Goal: Task Accomplishment & Management: Use online tool/utility

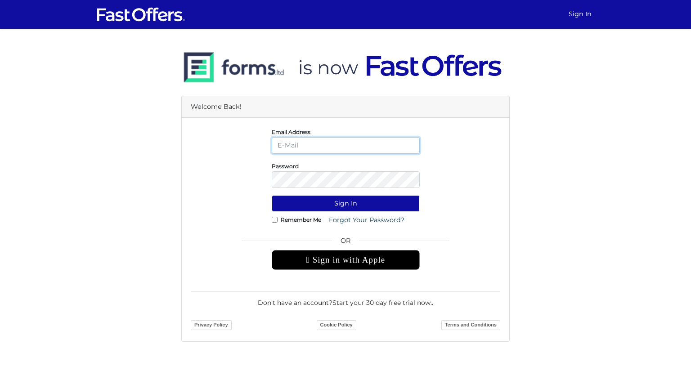
type input "[EMAIL_ADDRESS][DOMAIN_NAME]"
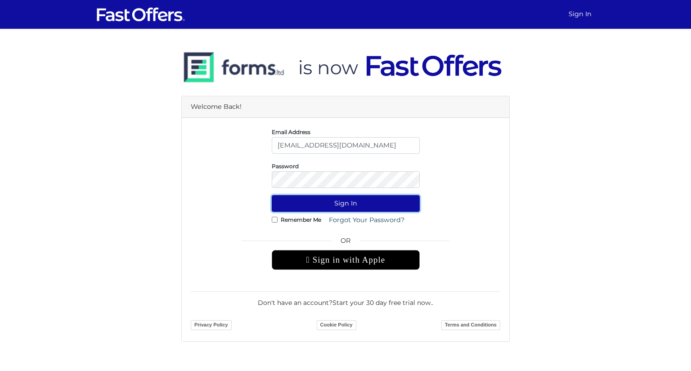
click at [359, 200] on button "Sign In" at bounding box center [346, 203] width 148 height 17
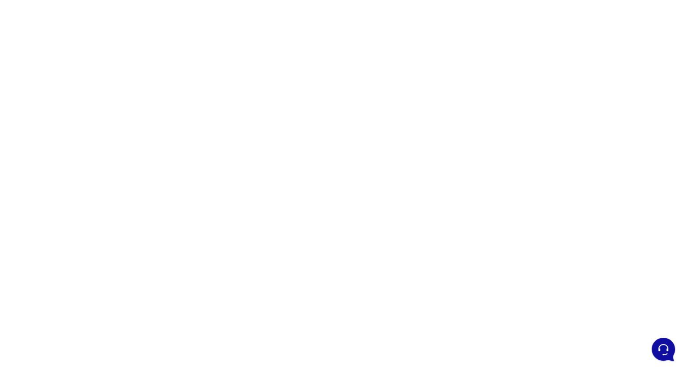
scroll to position [53, 0]
